Goal: Task Accomplishment & Management: Manage account settings

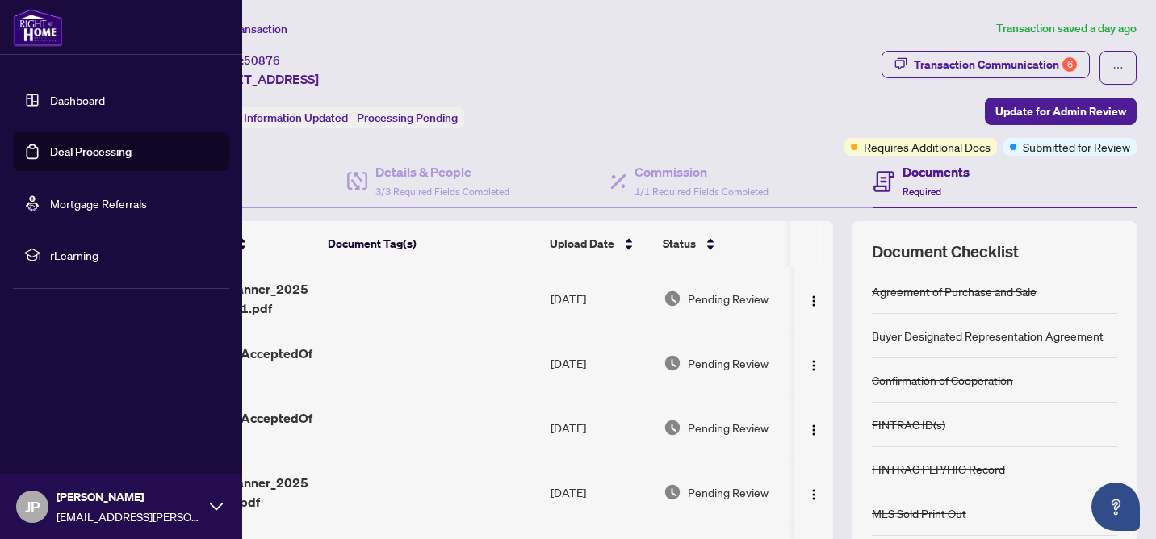
click at [55, 152] on link "Deal Processing" at bounding box center [91, 152] width 82 height 15
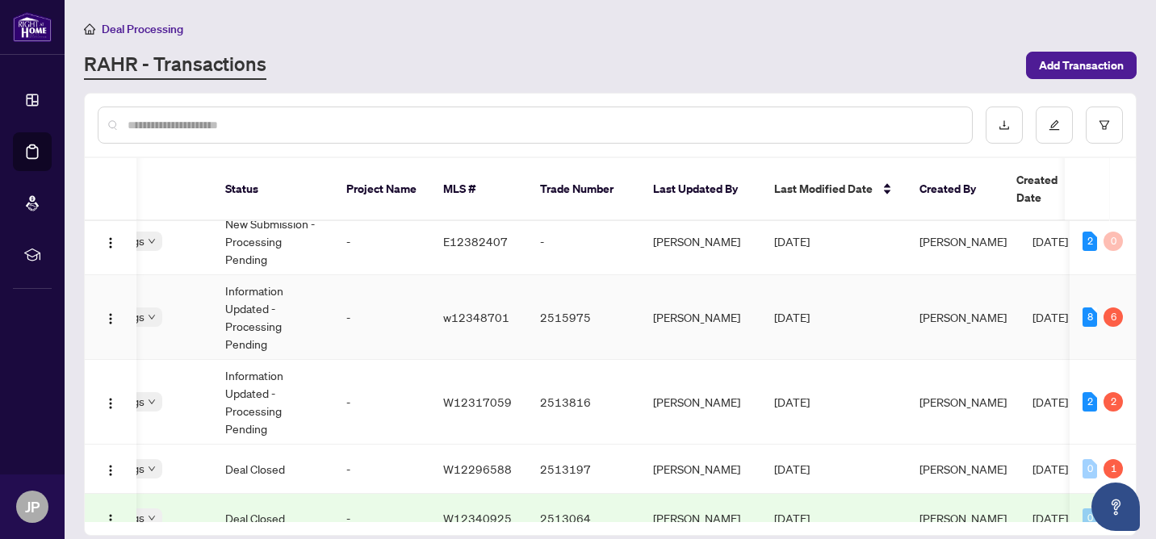
scroll to position [0, 509]
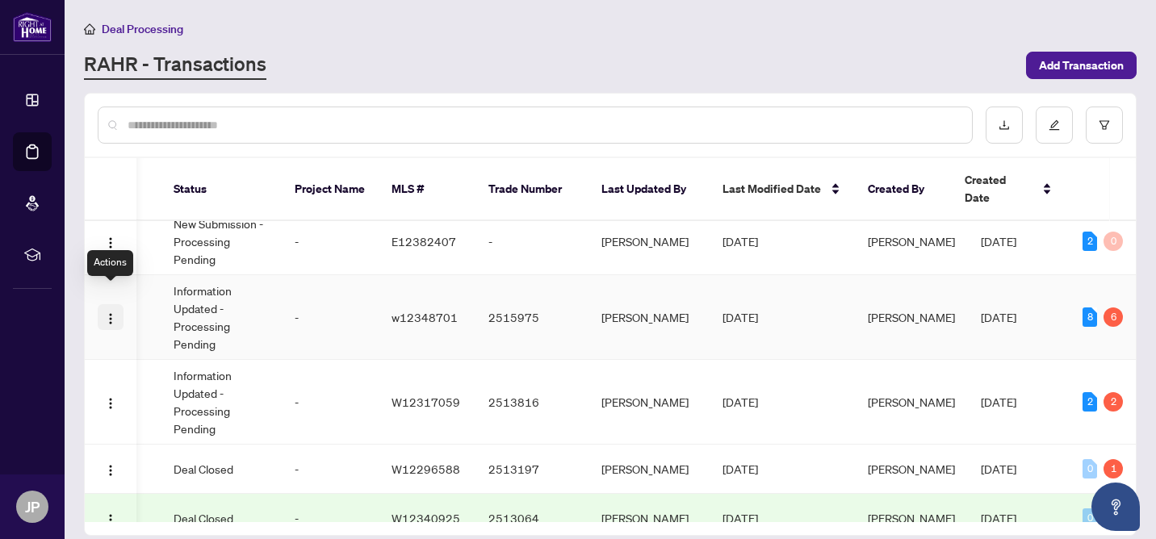
click at [114, 312] on img "button" at bounding box center [110, 318] width 13 height 13
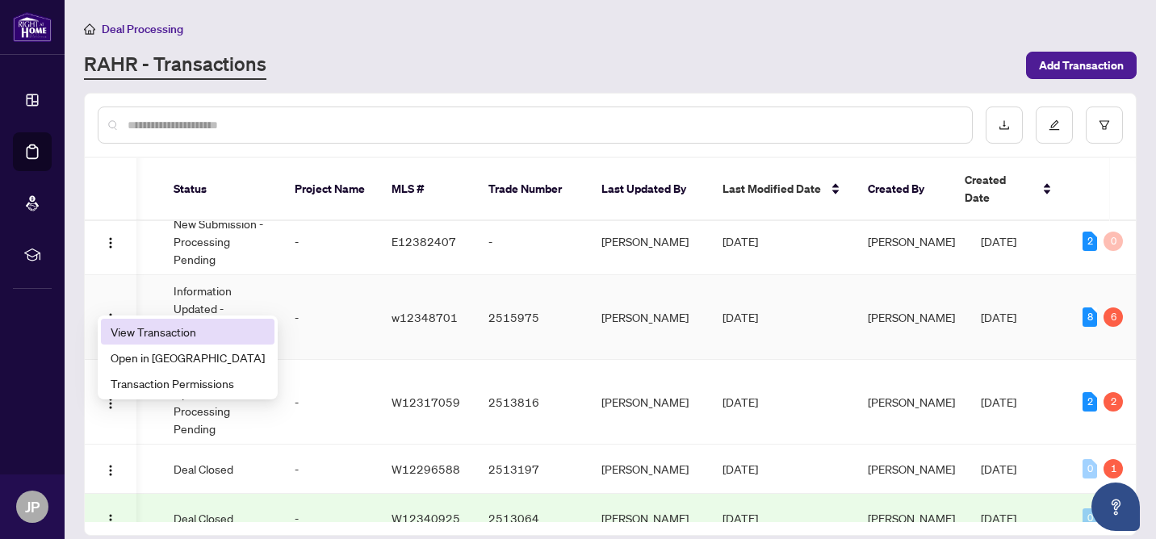
click at [132, 326] on span "View Transaction" at bounding box center [188, 332] width 154 height 18
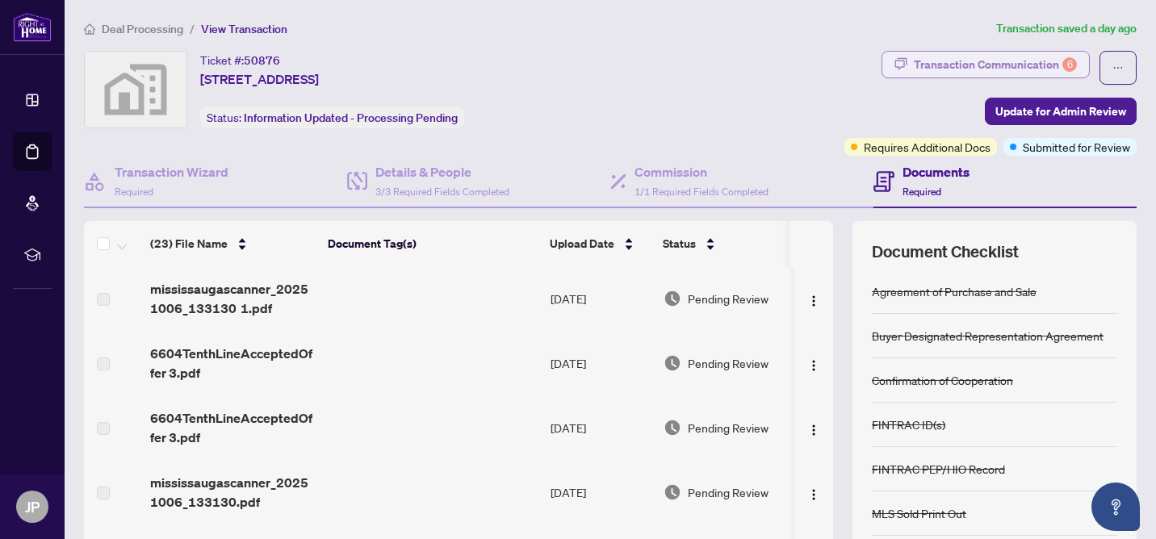
click at [940, 56] on div "Transaction Communication 6" at bounding box center [995, 65] width 163 height 26
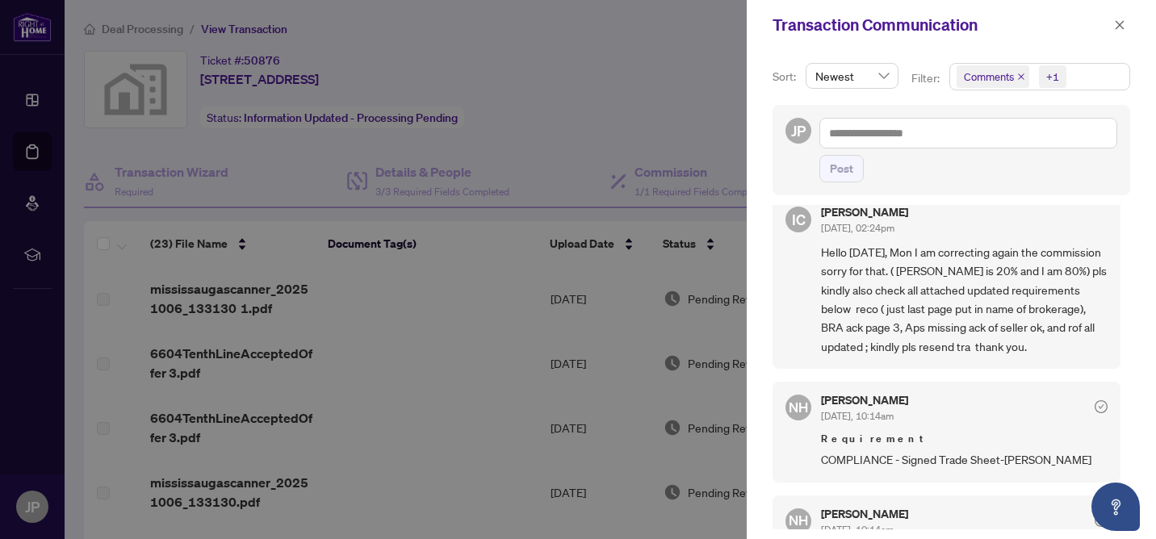
scroll to position [115, 0]
click at [643, 108] on div at bounding box center [578, 269] width 1156 height 539
click at [1118, 26] on icon "close" at bounding box center [1120, 24] width 9 height 9
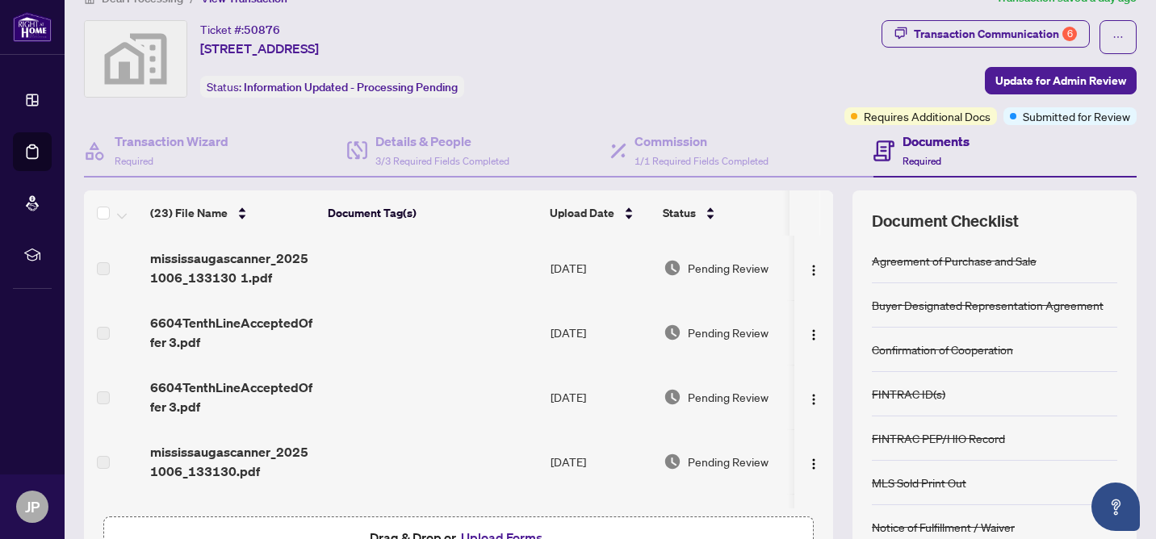
scroll to position [0, 0]
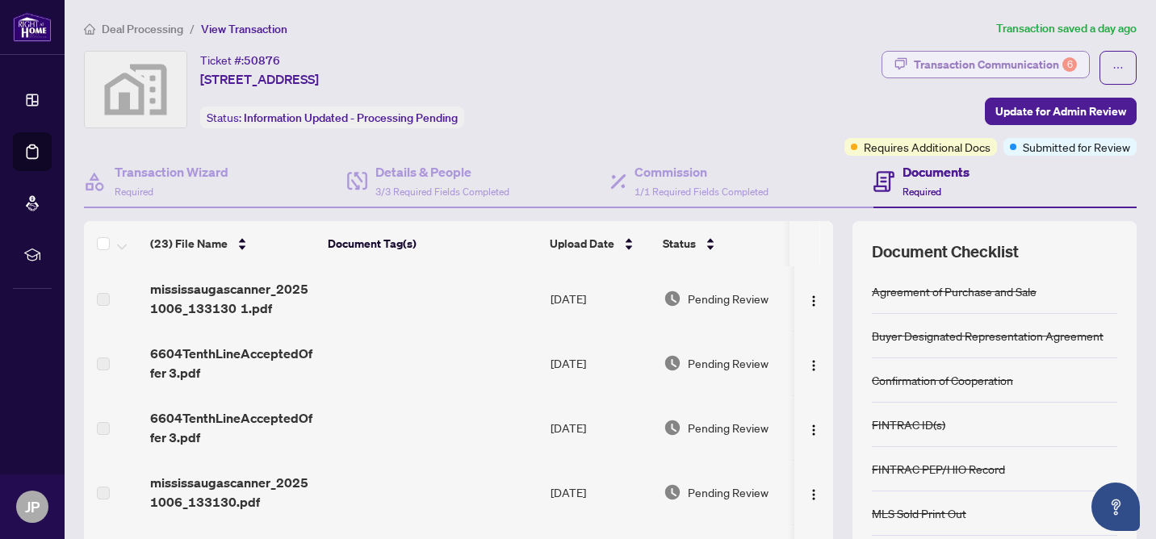
click at [966, 63] on div "Transaction Communication 6" at bounding box center [995, 65] width 163 height 26
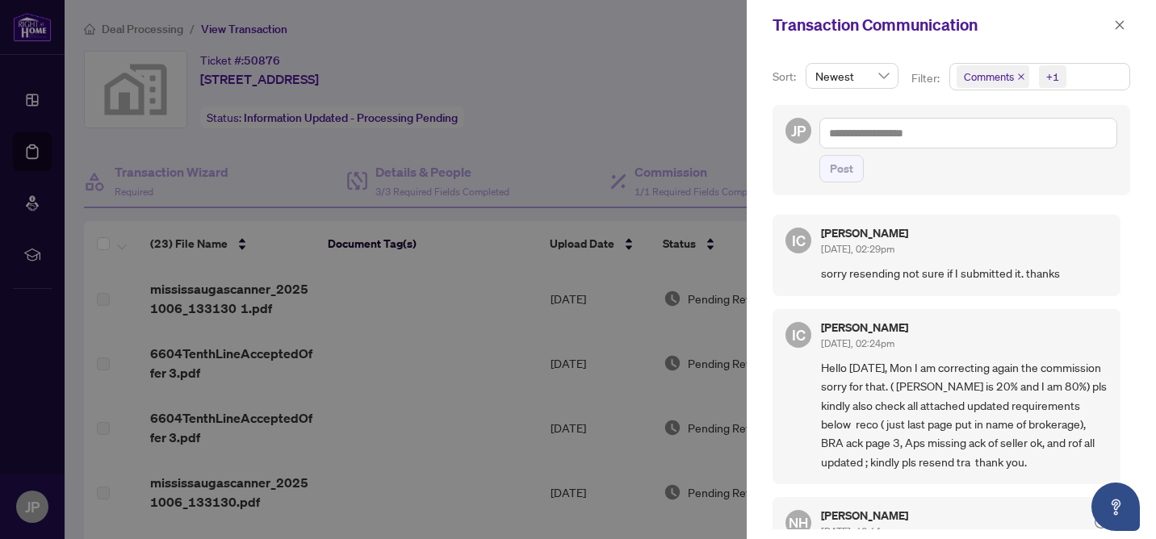
click at [697, 52] on div at bounding box center [578, 269] width 1156 height 539
click at [1120, 25] on icon "close" at bounding box center [1120, 24] width 9 height 9
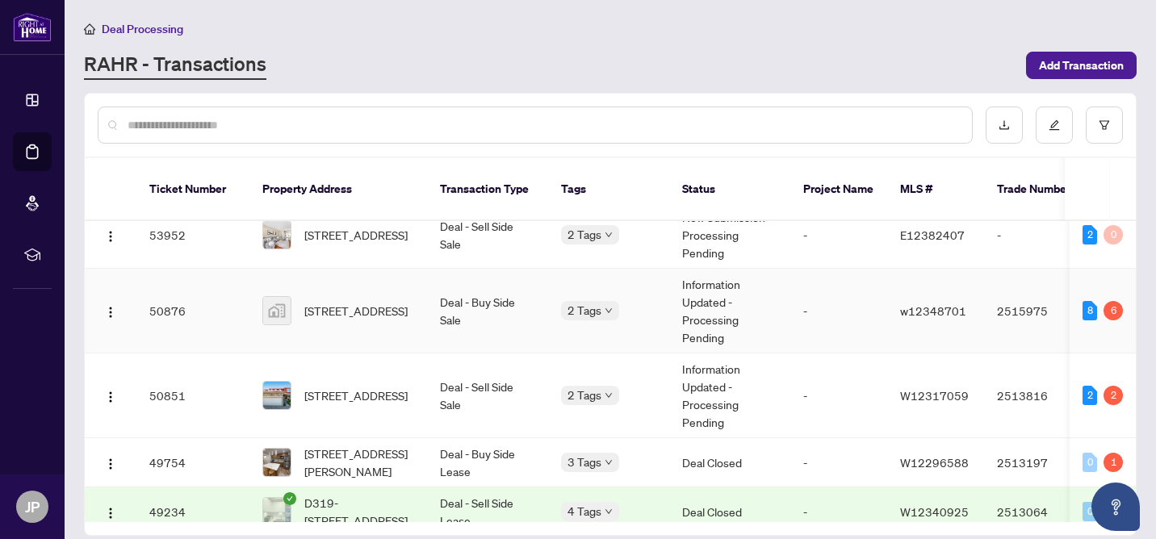
scroll to position [109, 0]
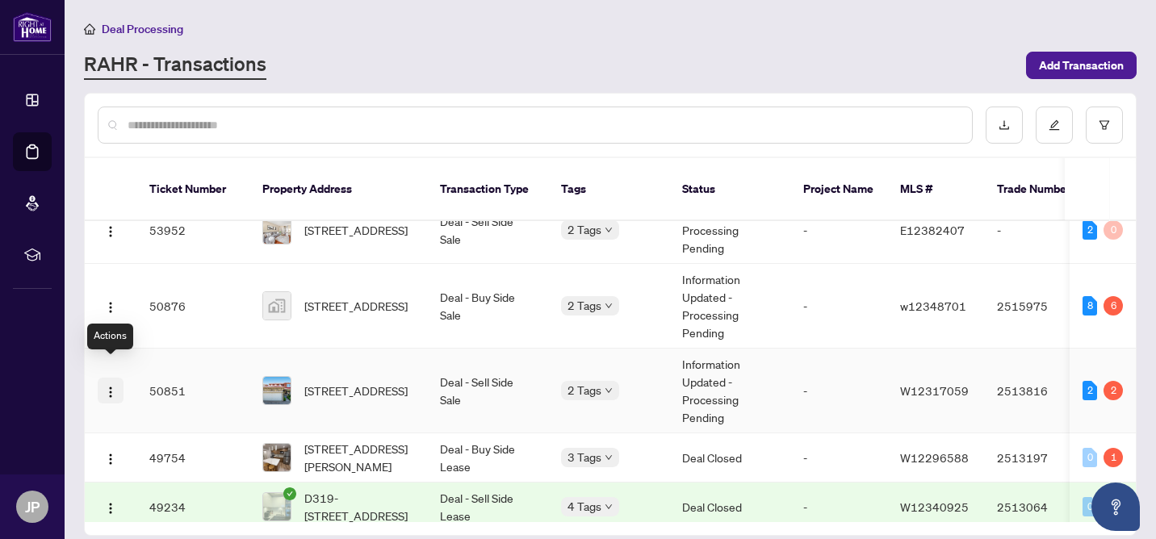
click at [114, 386] on img "button" at bounding box center [110, 392] width 13 height 13
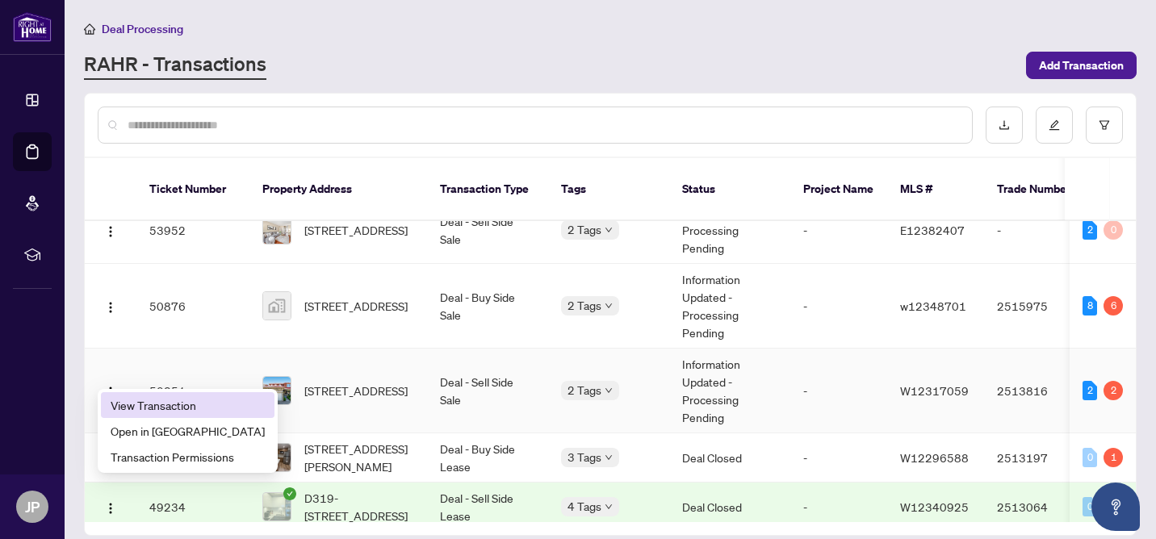
click at [127, 399] on span "View Transaction" at bounding box center [188, 405] width 154 height 18
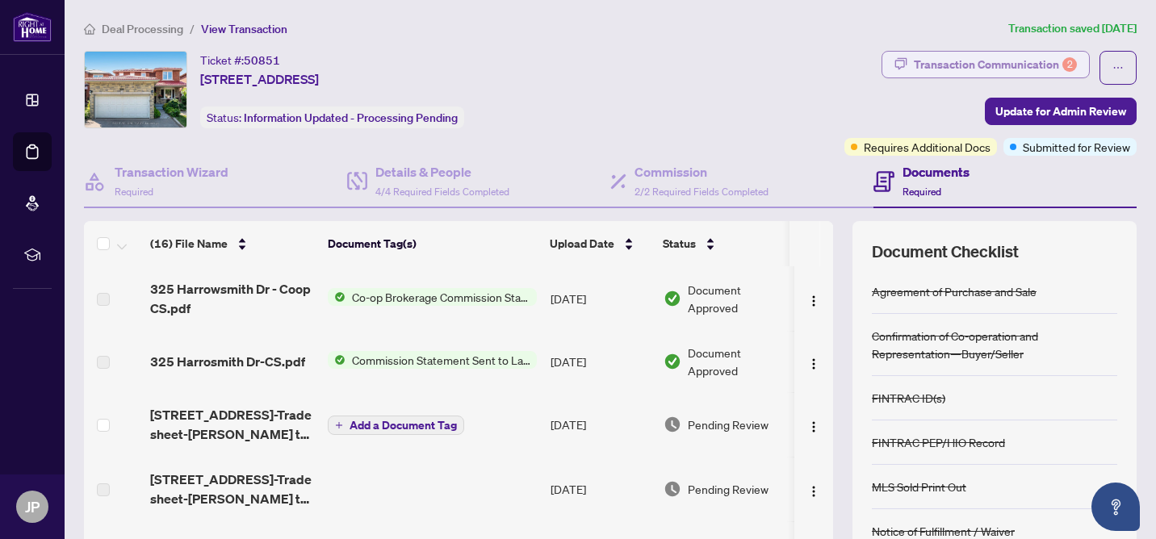
click at [1035, 61] on div "Transaction Communication 2" at bounding box center [995, 65] width 163 height 26
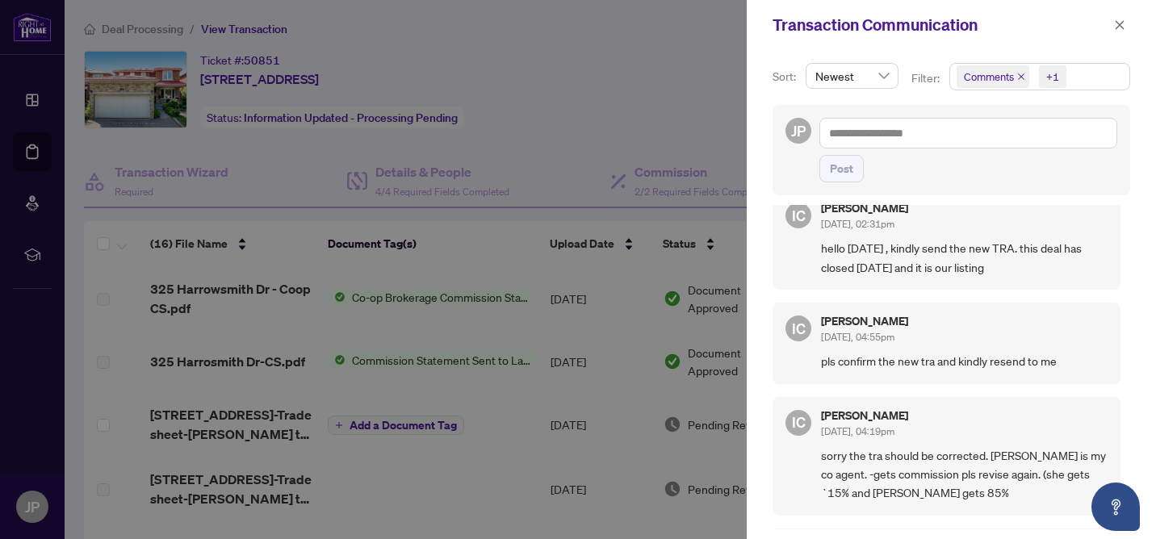
scroll to position [28, 0]
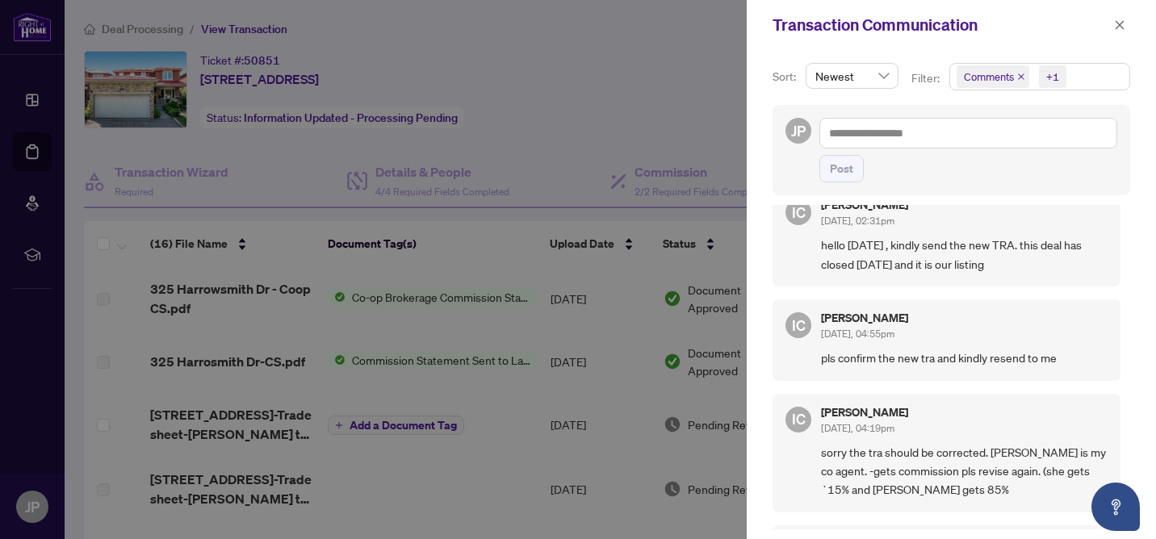
click at [646, 105] on div at bounding box center [578, 269] width 1156 height 539
click at [1116, 27] on icon "close" at bounding box center [1119, 24] width 11 height 11
